Goal: Information Seeking & Learning: Learn about a topic

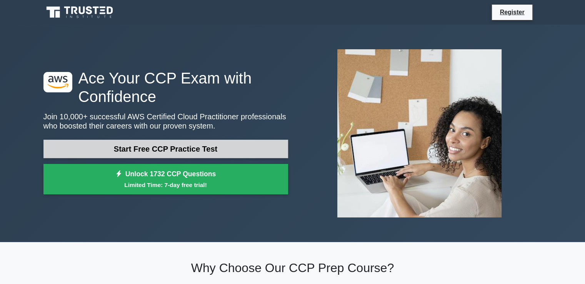
click at [182, 148] on link "Start Free CCP Practice Test" at bounding box center [165, 149] width 245 height 18
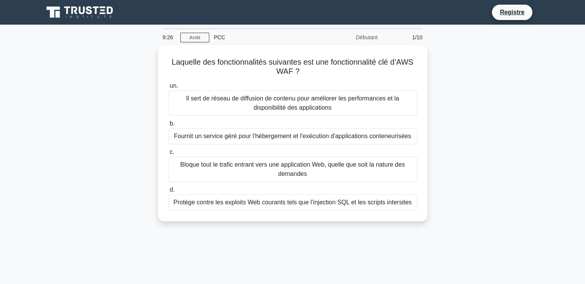
click at [466, 157] on div "Laquelle des fonctionnalités suivantes est une fonctionnalité clé d’AWS WAF ? .…" at bounding box center [293, 137] width 508 height 185
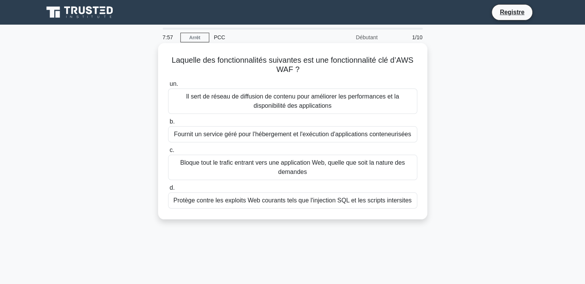
click at [300, 202] on font "Protège contre les exploits Web courants tels que l'injection SQL et les script…" at bounding box center [292, 200] width 238 height 7
click at [168, 190] on input "d. Protège contre les exploits Web courants tels que l'injection SQL et les scr…" at bounding box center [168, 187] width 0 height 5
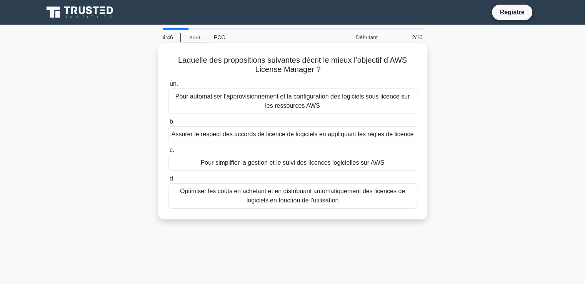
click at [307, 156] on div "Pour simplifier la gestion et le suivi des licences logicielles sur AWS" at bounding box center [292, 163] width 249 height 16
click at [168, 153] on input "c. Pour simplifier la gestion et le suivi des licences logicielles sur AWS" at bounding box center [168, 150] width 0 height 5
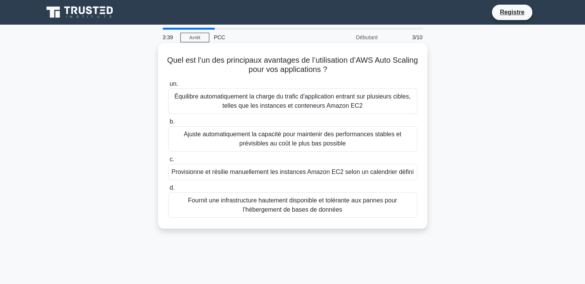
click at [294, 137] on font "Ajuste automatiquement la capacité pour maintenir des performances stables et p…" at bounding box center [293, 139] width 218 height 16
click at [168, 124] on input "b. Ajuste automatiquement la capacité pour maintenir des performances stables e…" at bounding box center [168, 121] width 0 height 5
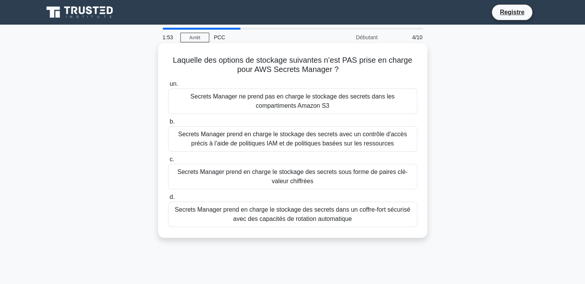
click at [290, 179] on font "Secrets Manager prend en charge le stockage des secrets sous forme de paires cl…" at bounding box center [292, 176] width 230 height 16
click at [168, 162] on input "c. Secrets Manager prend en charge le stockage des secrets sous forme de paires…" at bounding box center [168, 159] width 0 height 5
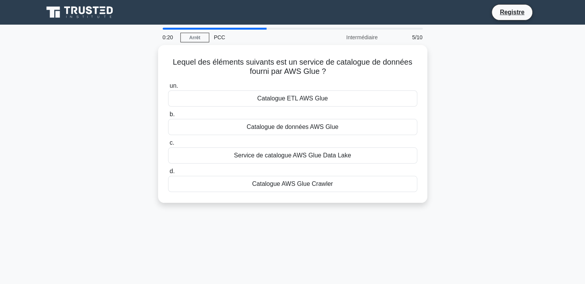
click at [74, 13] on icon at bounding box center [80, 12] width 74 height 15
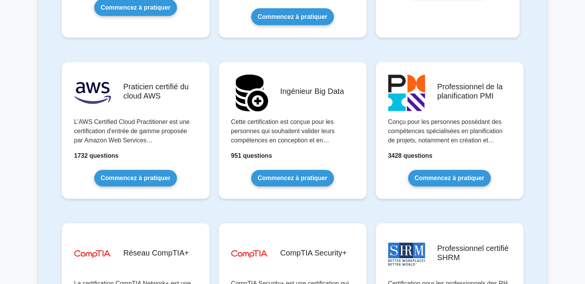
scroll to position [1289, 0]
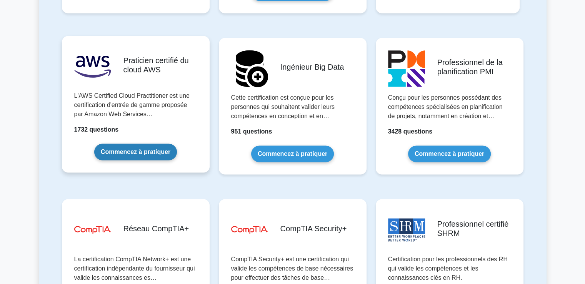
click at [148, 145] on link "Commencez à pratiquer" at bounding box center [135, 151] width 83 height 17
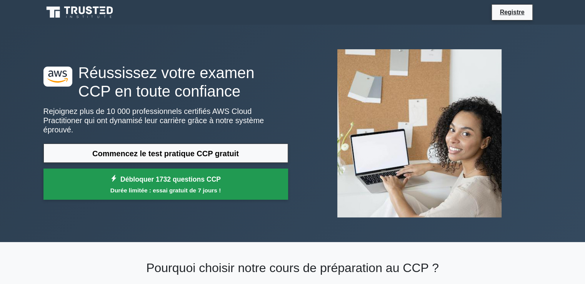
click at [169, 176] on font "Débloquer 1732 questions CCP" at bounding box center [170, 179] width 100 height 8
